Goal: Task Accomplishment & Management: Complete application form

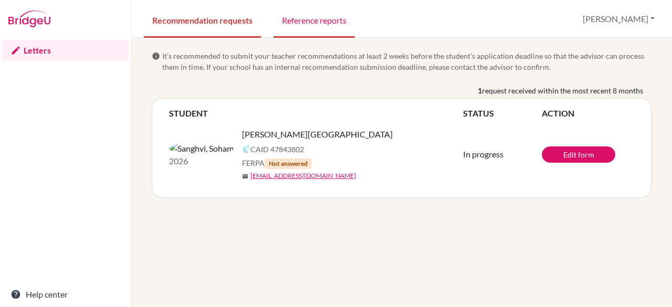
click at [315, 25] on link "Reference reports" at bounding box center [313, 20] width 81 height 36
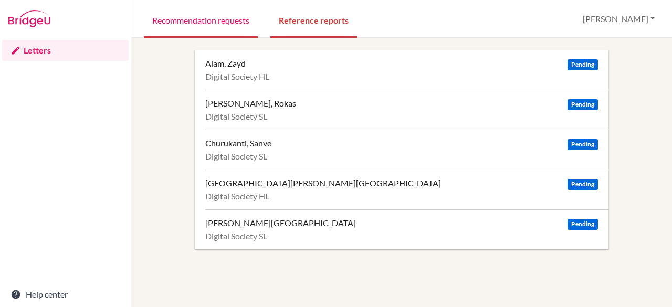
click at [208, 18] on link "Recommendation requests" at bounding box center [201, 20] width 114 height 36
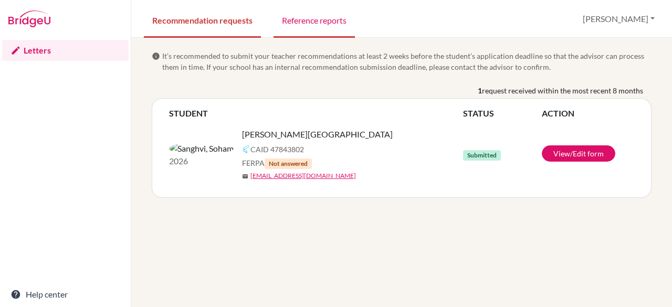
click at [323, 21] on link "Reference reports" at bounding box center [313, 20] width 81 height 36
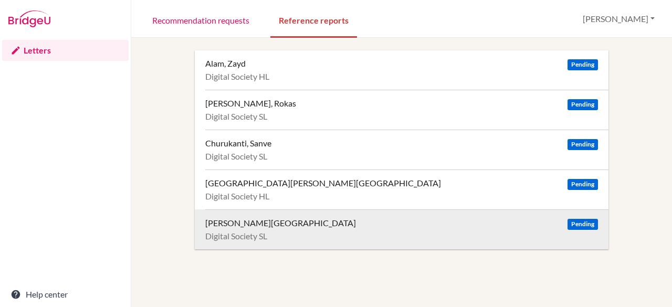
click at [239, 225] on div "[PERSON_NAME][GEOGRAPHIC_DATA]" at bounding box center [280, 223] width 151 height 10
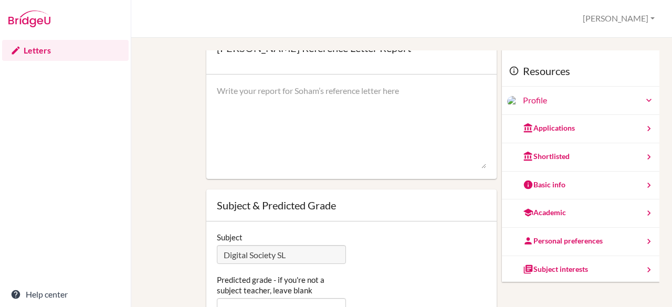
scroll to position [98, 0]
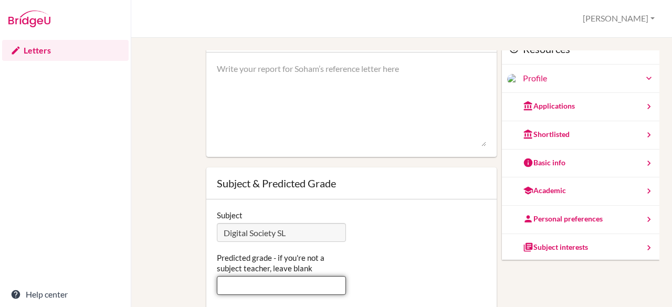
click at [224, 282] on input "Predicted grade - if you're not a subject teacher, leave blank" at bounding box center [282, 285] width 130 height 19
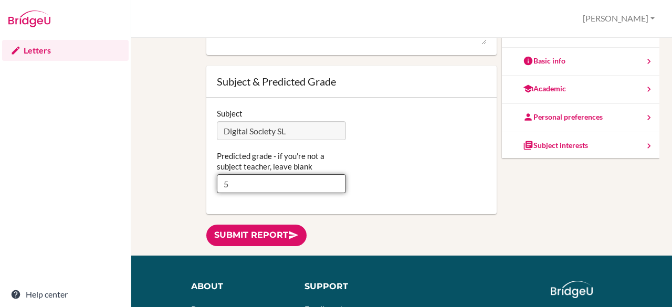
scroll to position [102, 0]
type input "5"
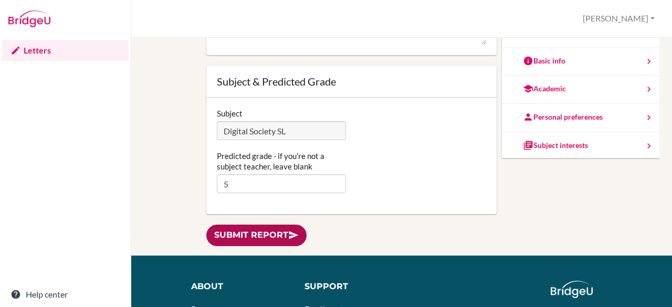
click at [295, 234] on icon at bounding box center [293, 235] width 10 height 10
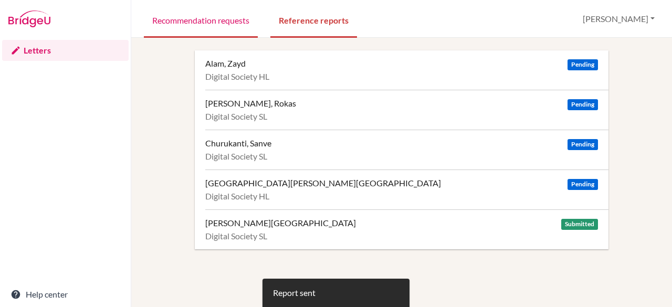
click at [225, 27] on link "Recommendation requests" at bounding box center [201, 20] width 114 height 36
